Goal: Information Seeking & Learning: Find specific fact

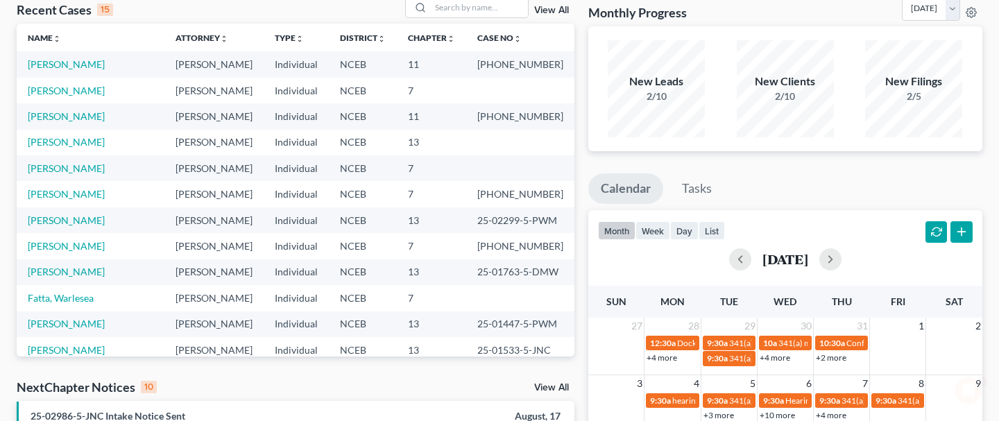
click at [966, 395] on icon "Open Intercom Messenger" at bounding box center [968, 390] width 23 height 23
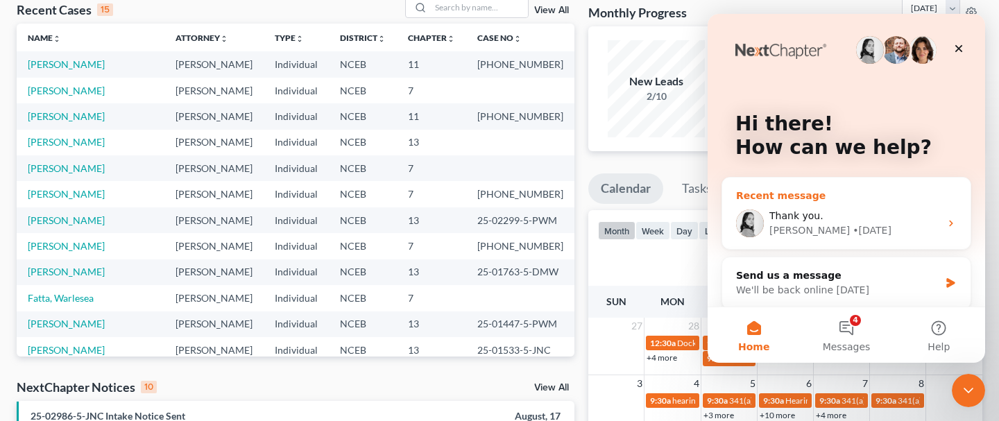
click at [797, 224] on div "[PERSON_NAME]" at bounding box center [809, 230] width 80 height 15
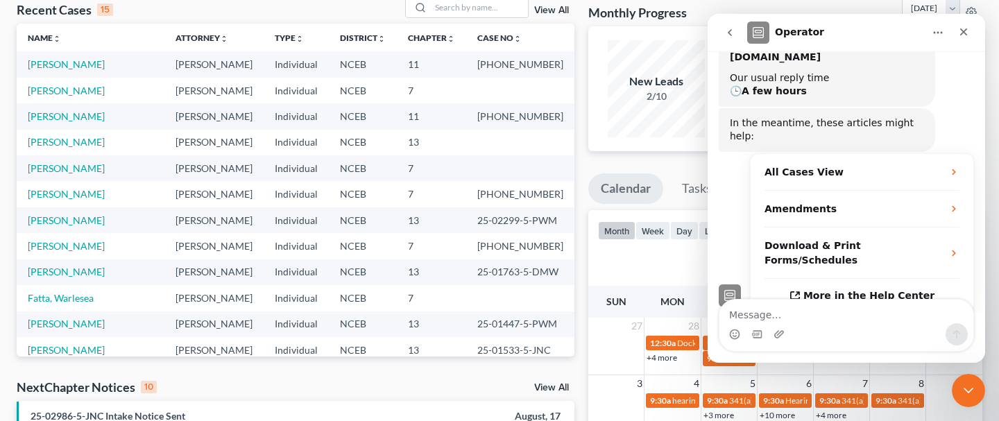
scroll to position [441, 0]
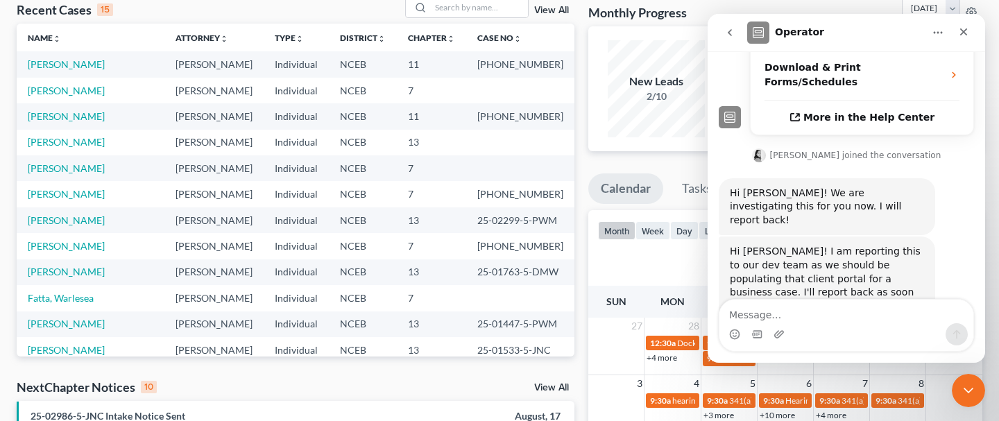
click at [967, 390] on icon "Close Intercom Messenger" at bounding box center [968, 390] width 17 height 17
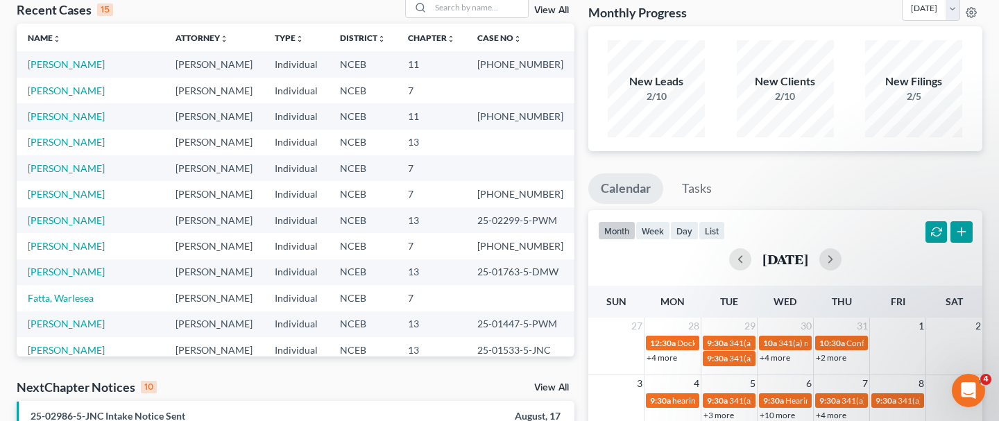
click at [966, 395] on icon "Open Intercom Messenger" at bounding box center [968, 390] width 23 height 23
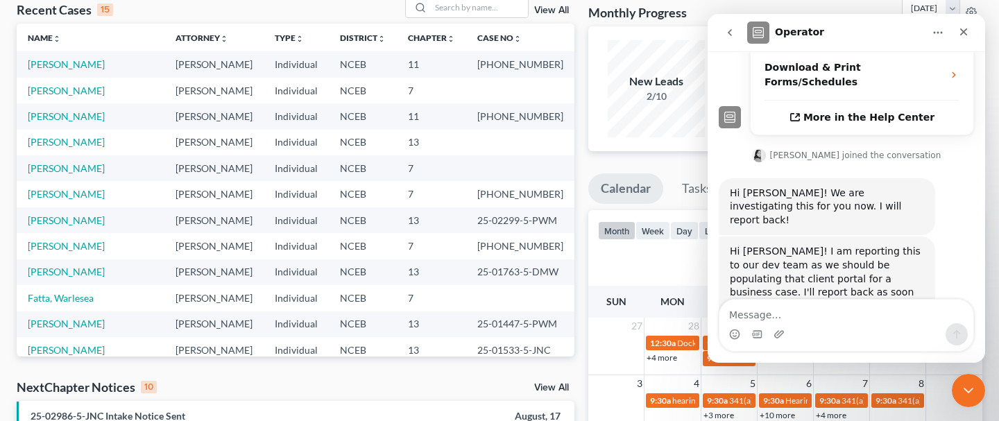
click at [966, 393] on icon "Close Intercom Messenger" at bounding box center [968, 390] width 17 height 17
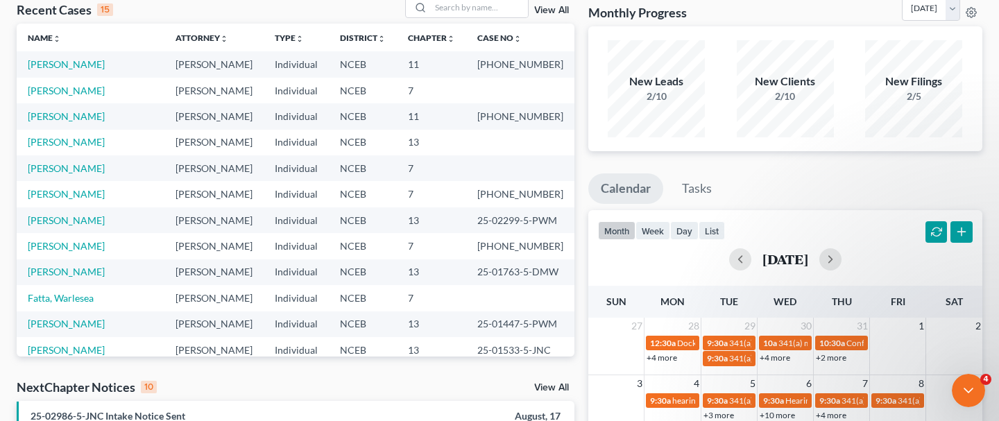
scroll to position [0, 0]
click at [968, 385] on icon "Open Intercom Messenger" at bounding box center [968, 390] width 23 height 23
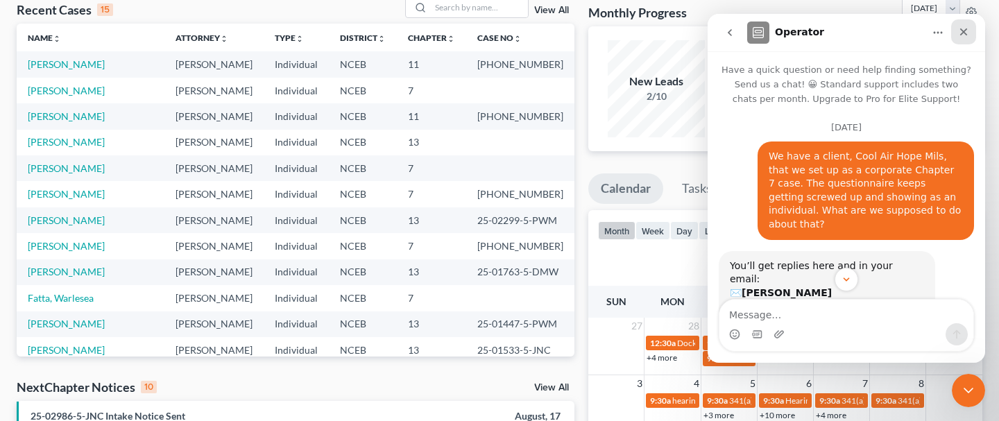
click at [967, 34] on icon "Close" at bounding box center [963, 31] width 11 height 11
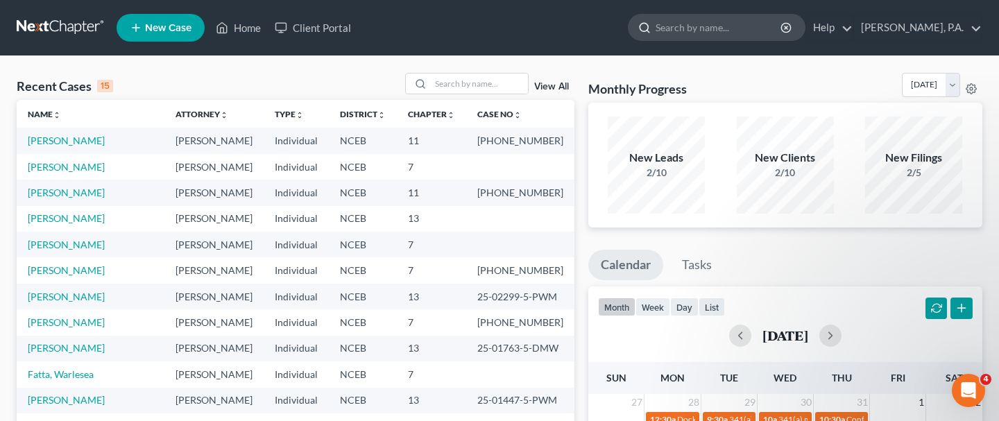
click at [754, 33] on input "search" at bounding box center [719, 28] width 127 height 26
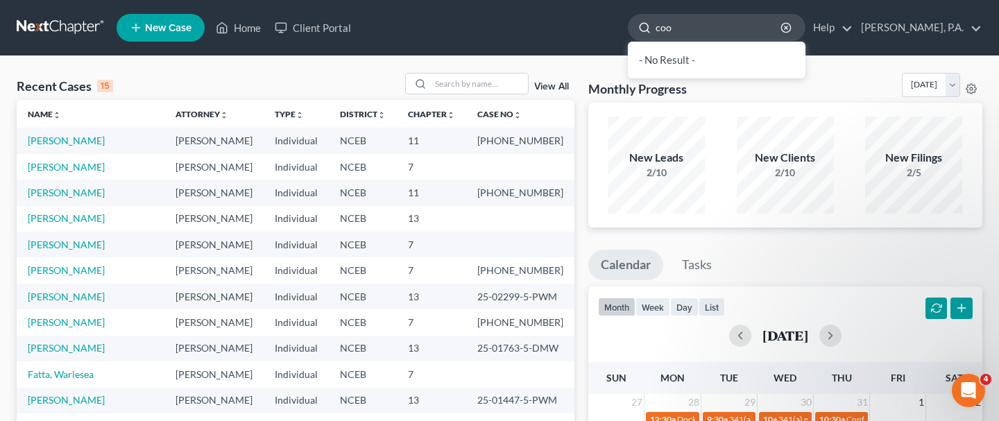
type input "cool"
